Goal: Check status: Check status

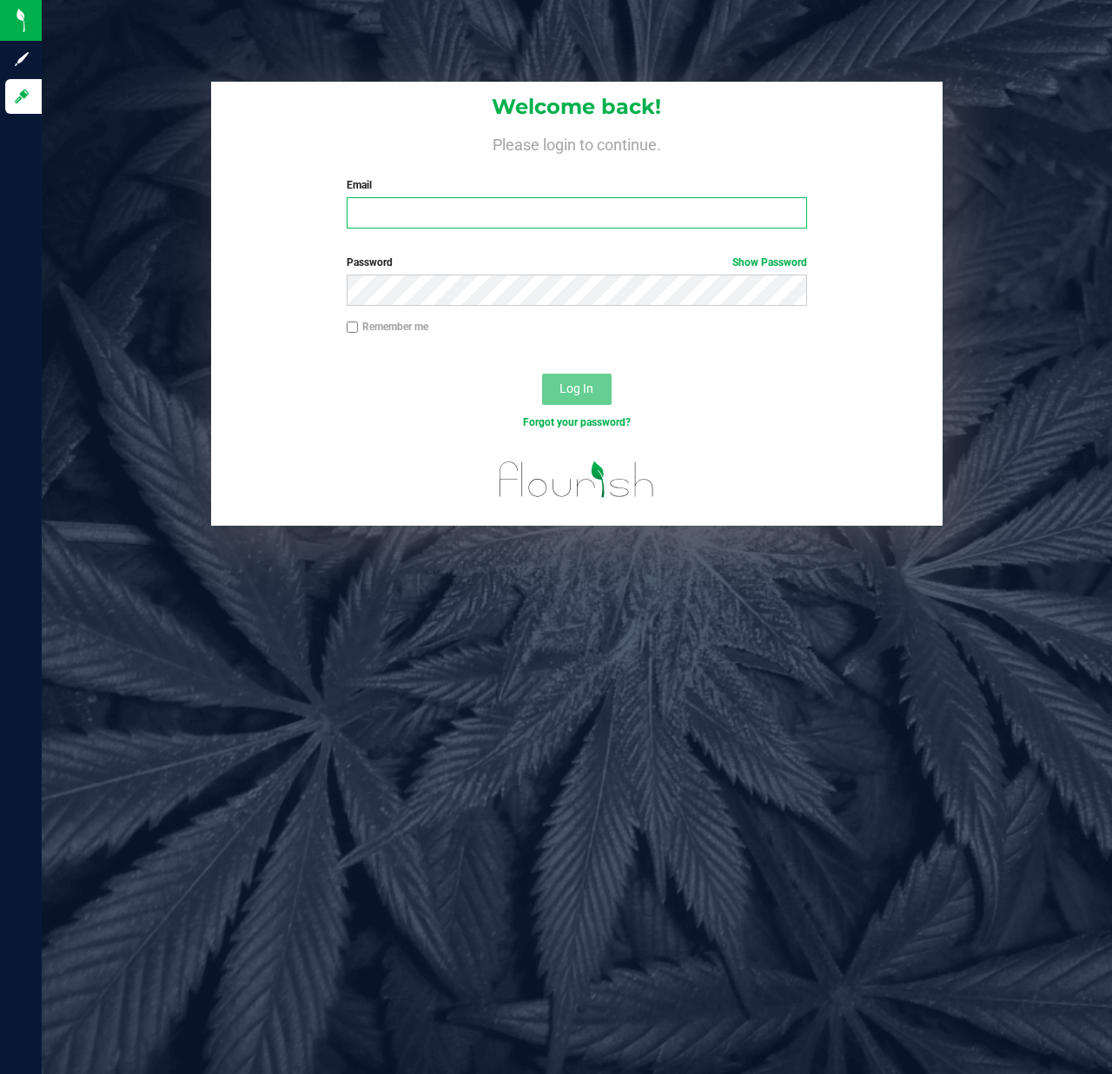
click at [513, 202] on input "Email" at bounding box center [577, 212] width 461 height 31
type input "[EMAIL_ADDRESS][DOMAIN_NAME]"
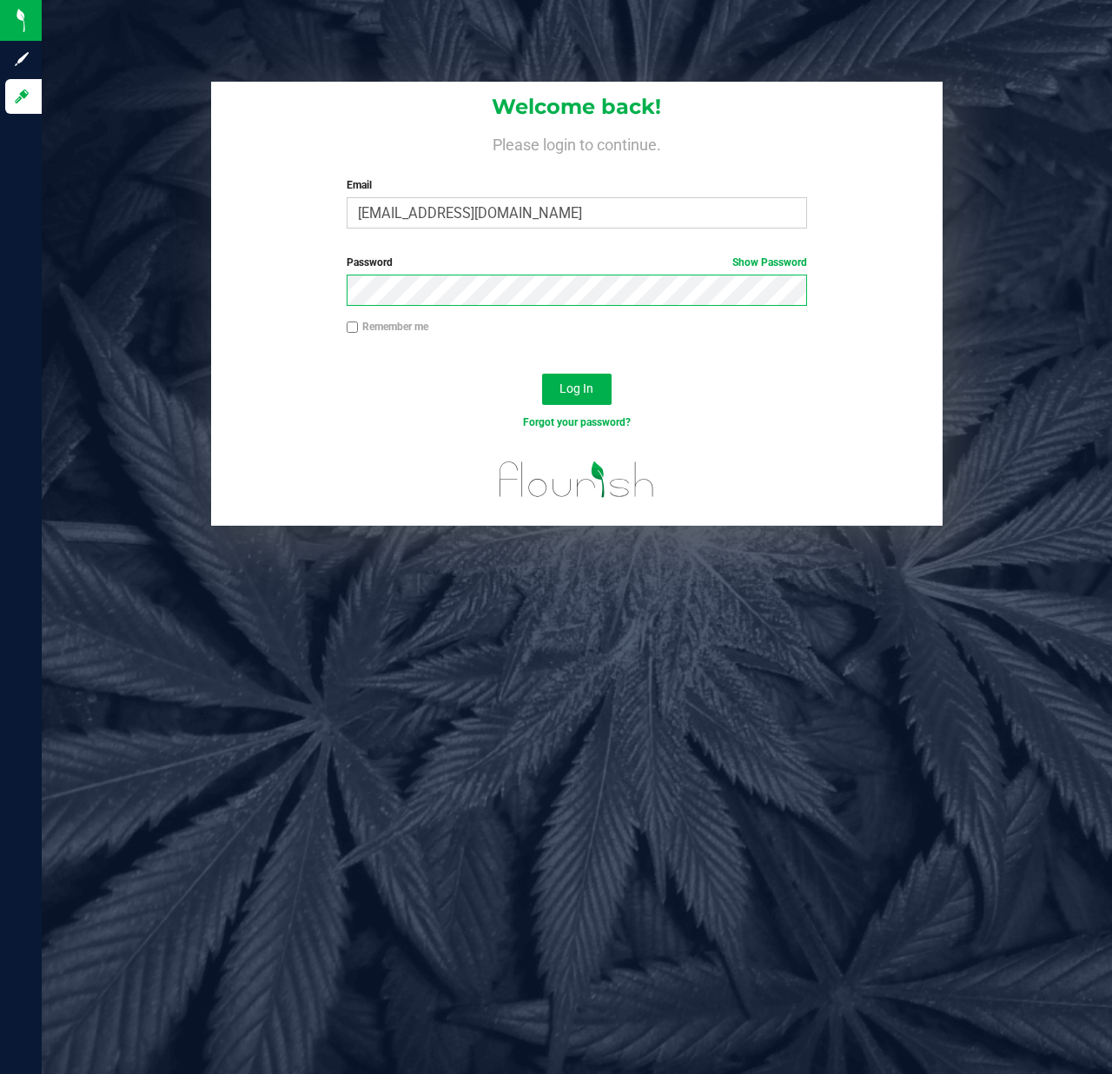
click at [542, 374] on button "Log In" at bounding box center [577, 389] width 70 height 31
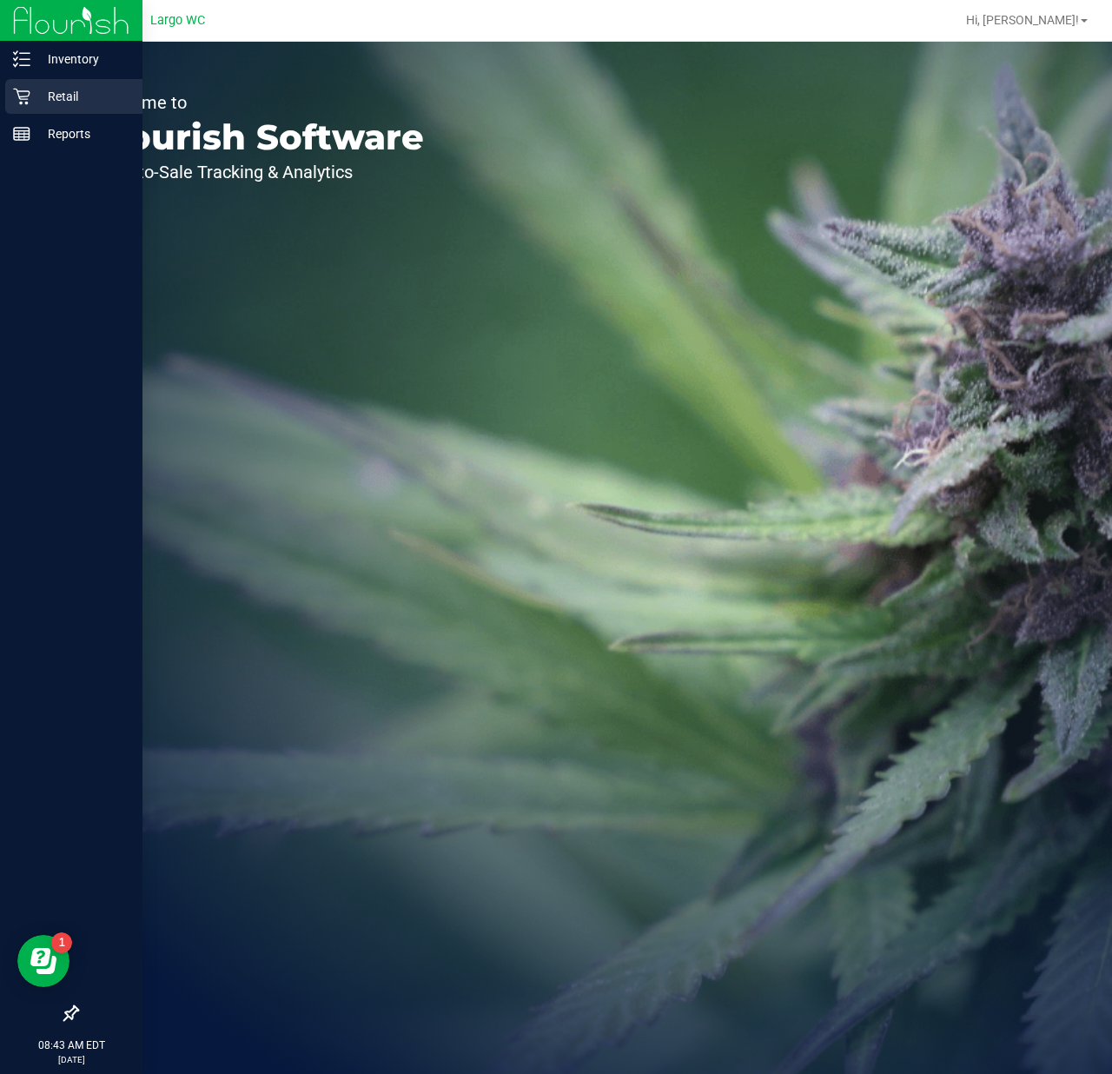
click at [33, 92] on p "Retail" at bounding box center [82, 96] width 104 height 21
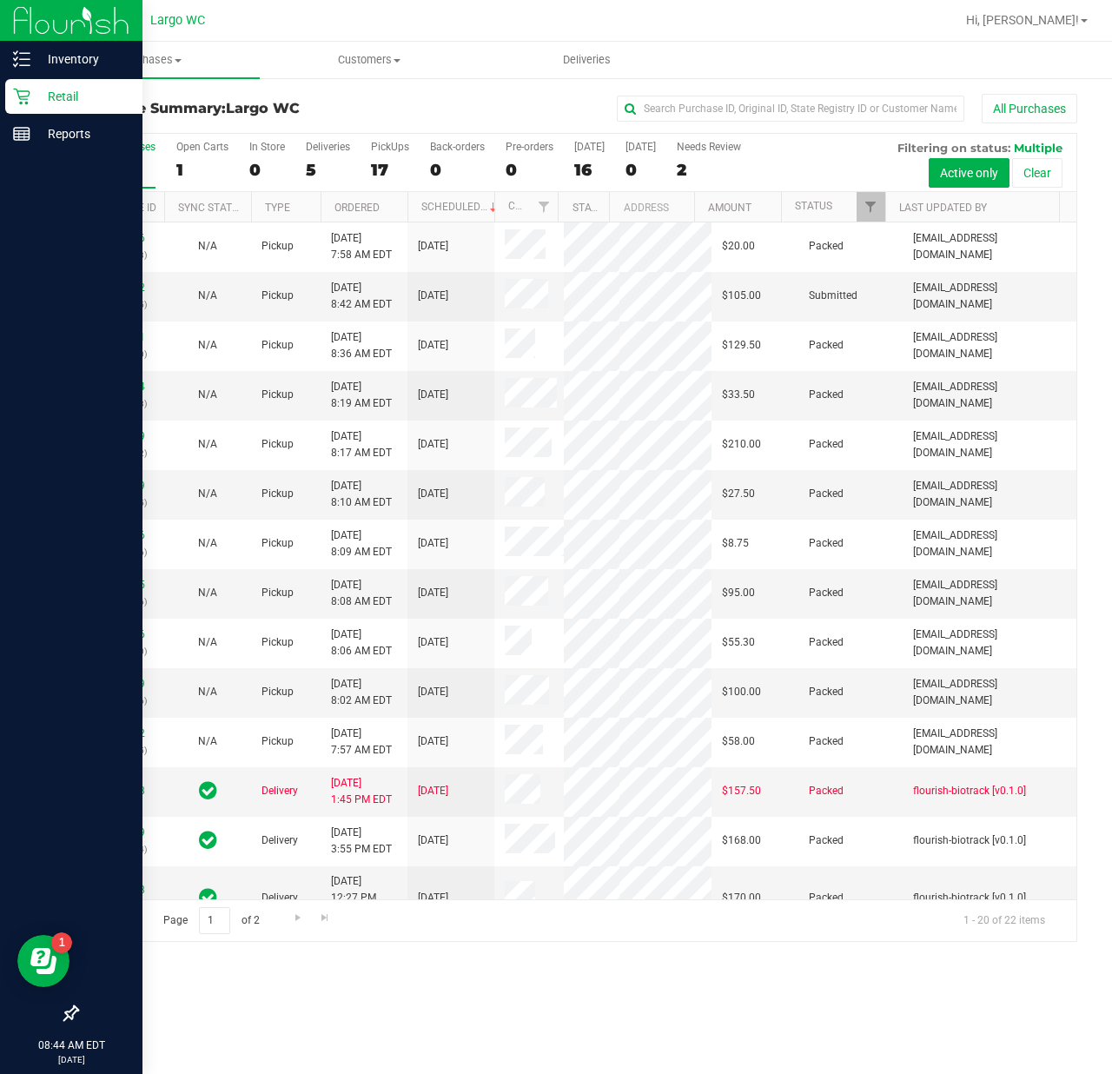
click at [22, 90] on icon at bounding box center [21, 96] width 17 height 17
click at [24, 104] on icon at bounding box center [21, 96] width 17 height 17
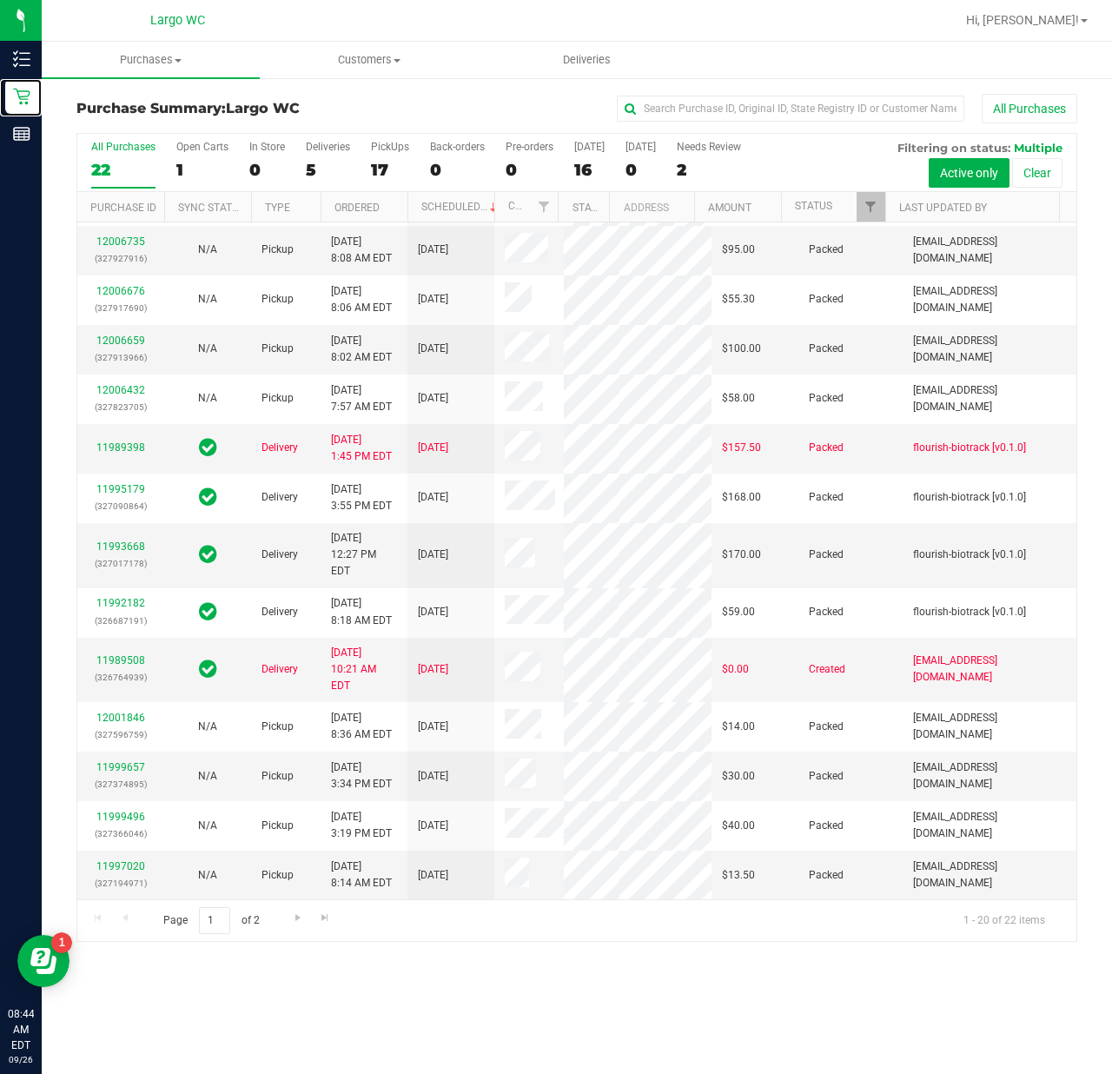
scroll to position [675, 0]
click at [137, 171] on div "22" at bounding box center [123, 170] width 64 height 20
click at [0, 0] on input "All Purchases 22" at bounding box center [0, 0] width 0 height 0
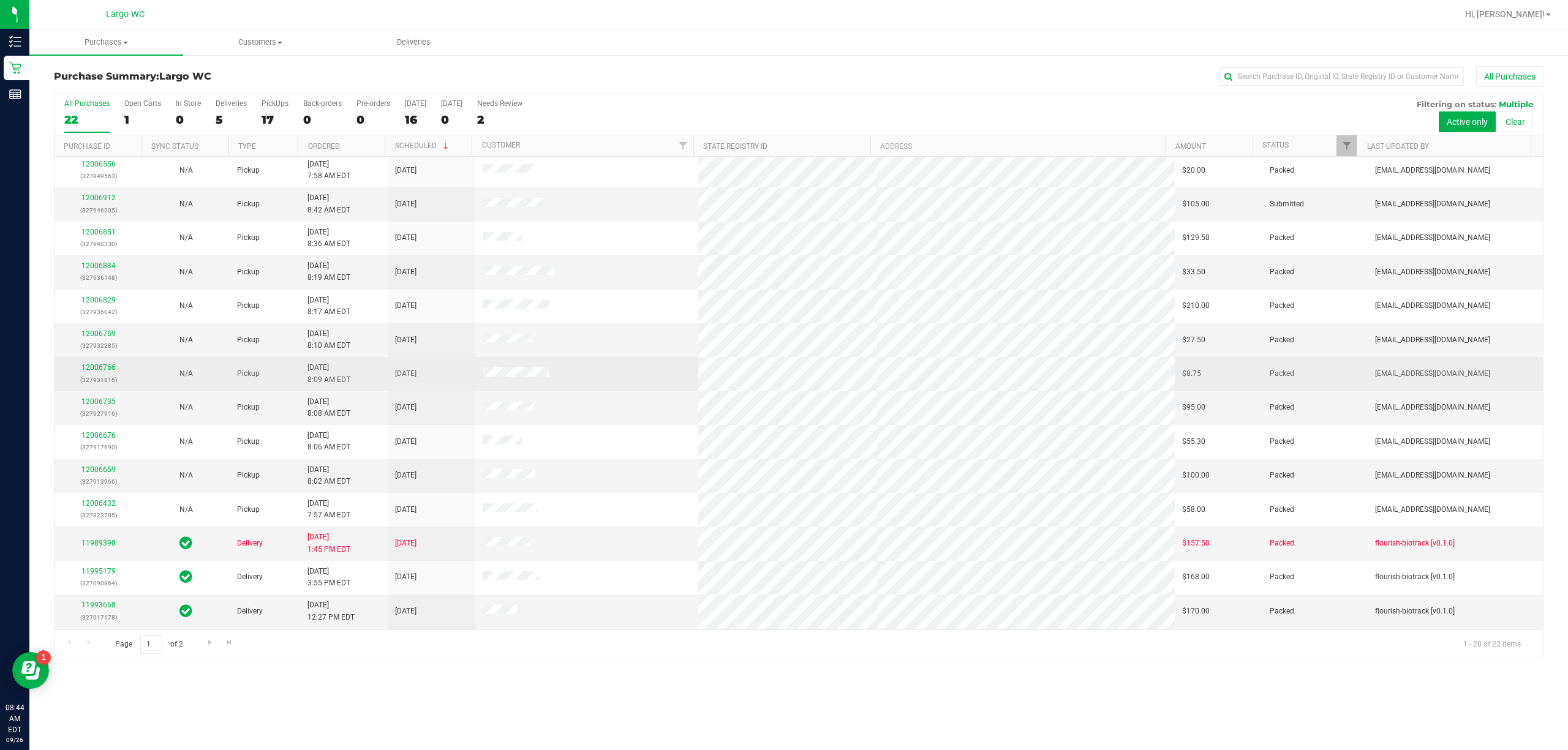
scroll to position [0, 0]
